Goal: Information Seeking & Learning: Learn about a topic

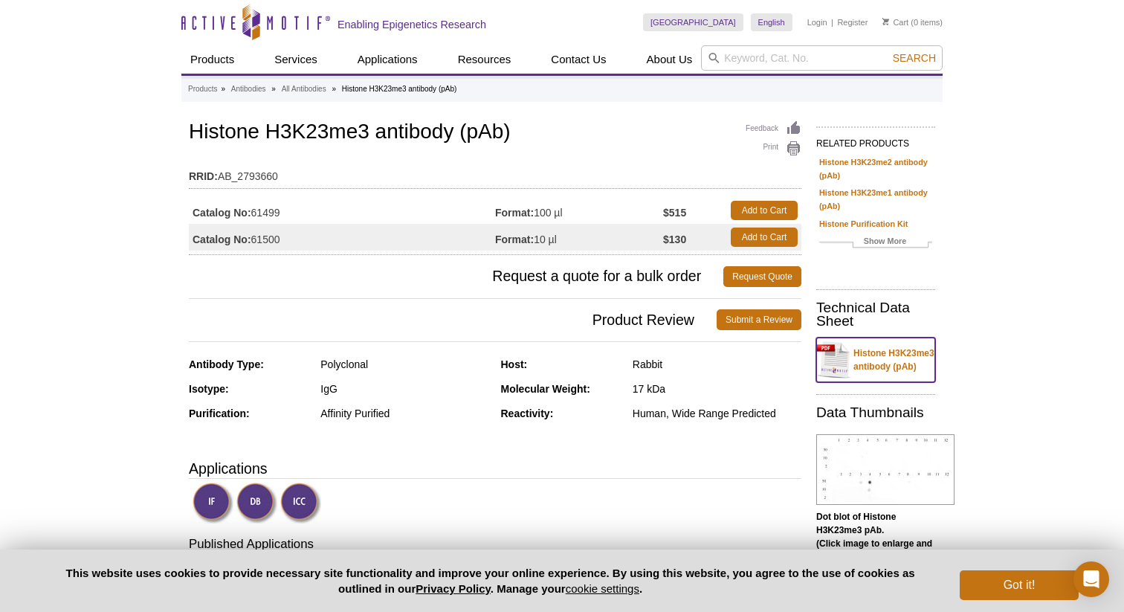
click at [912, 364] on link "Histone H3K23me3 antibody (pAb)" at bounding box center [875, 360] width 119 height 45
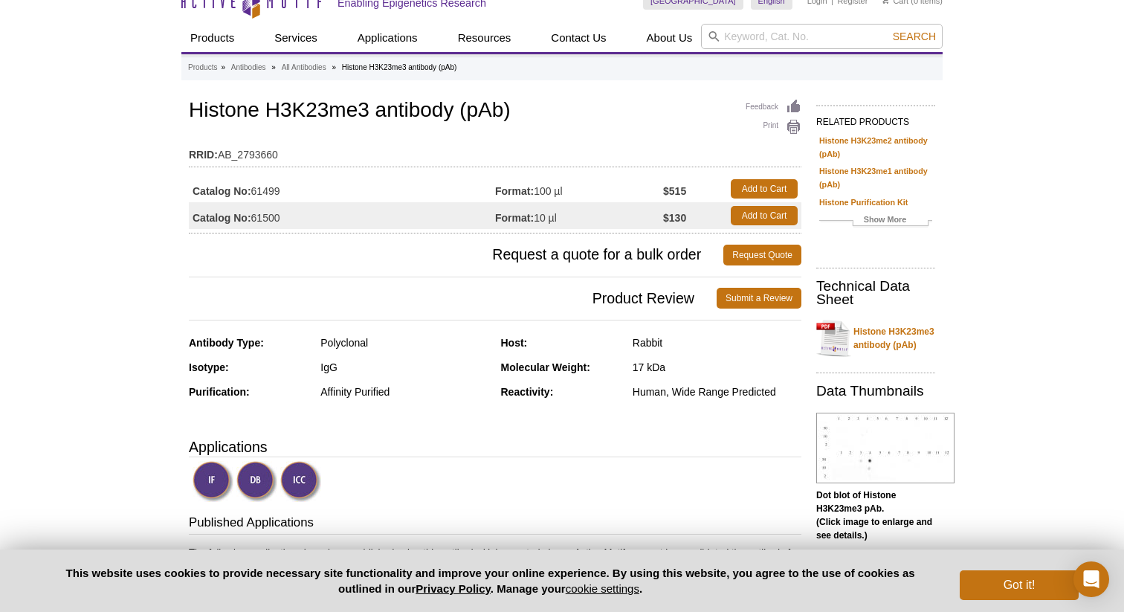
scroll to position [14, 0]
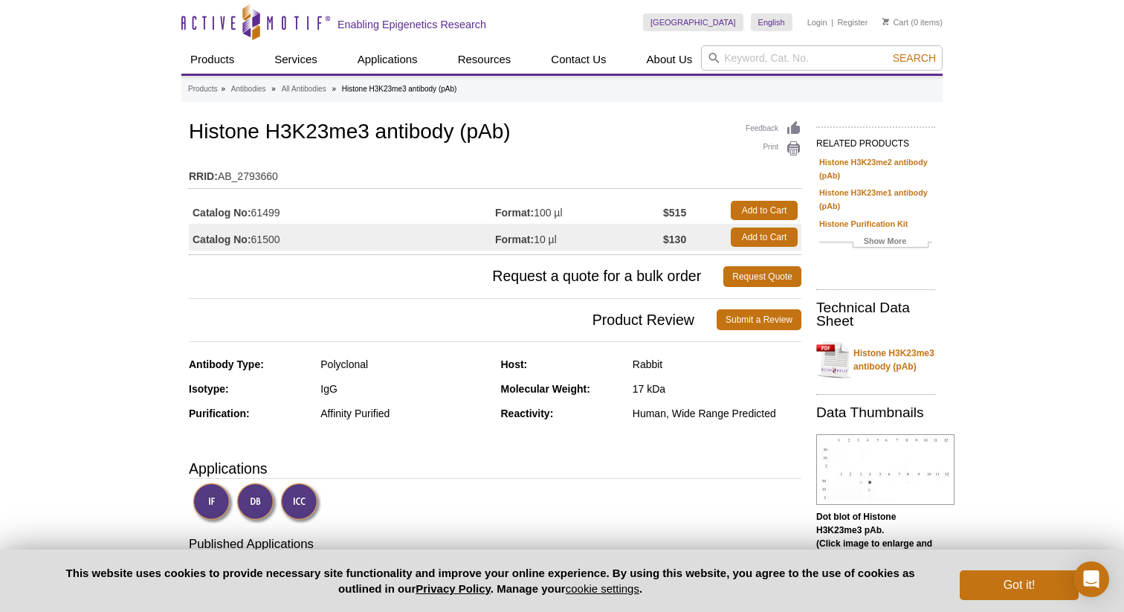
click at [221, 500] on img at bounding box center [213, 503] width 41 height 41
click at [216, 509] on img at bounding box center [213, 503] width 41 height 41
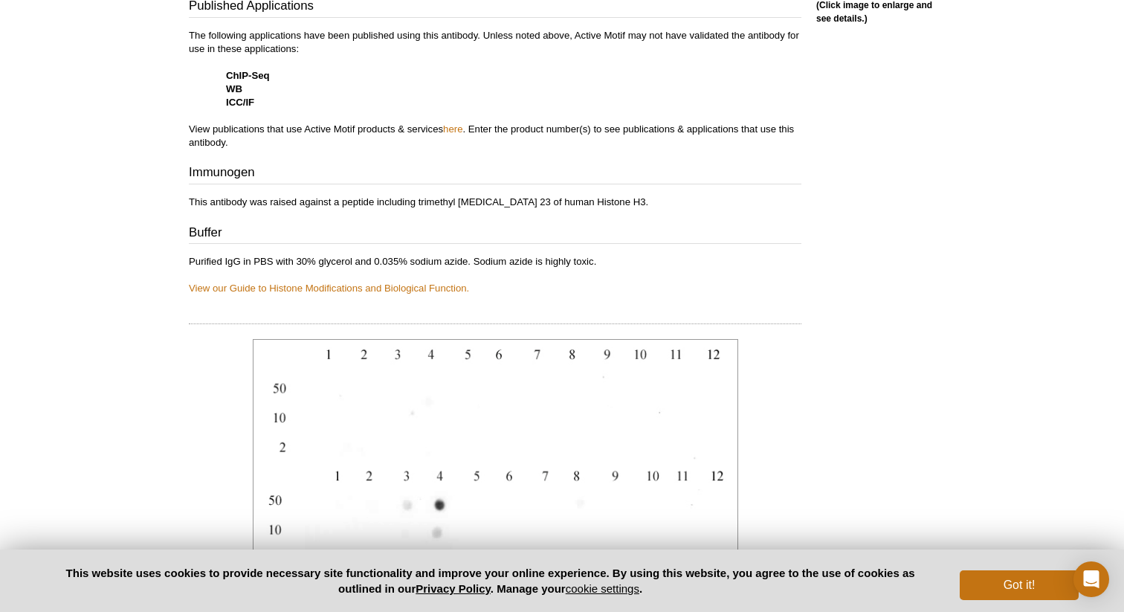
scroll to position [1015, 0]
